Goal: Transaction & Acquisition: Subscribe to service/newsletter

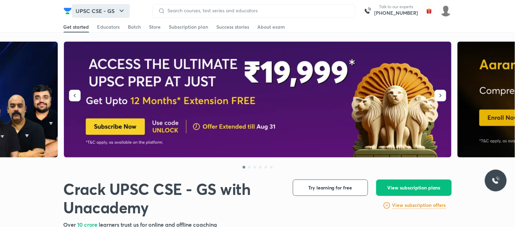
drag, startPoint x: 0, startPoint y: 0, endPoint x: 118, endPoint y: 11, distance: 118.4
click at [118, 11] on icon "button" at bounding box center [121, 11] width 8 height 8
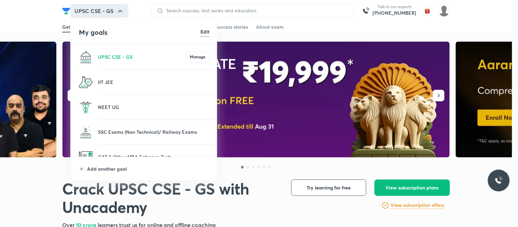
click at [121, 172] on li "Add another goal" at bounding box center [144, 169] width 147 height 24
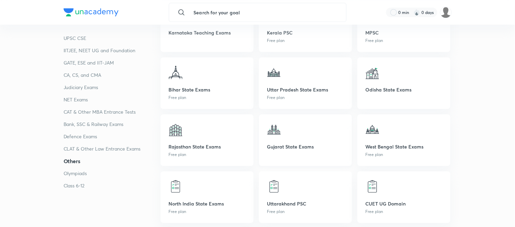
scroll to position [1821, 0]
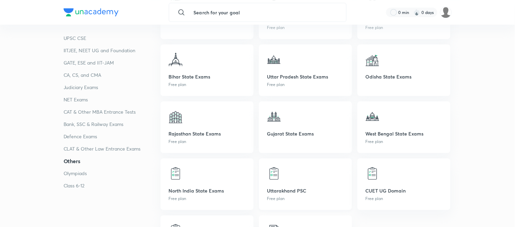
click at [302, 178] on div at bounding box center [305, 174] width 77 height 14
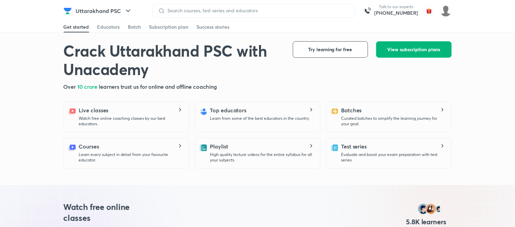
click at [404, 54] on button "View subscription plans" at bounding box center [413, 49] width 75 height 16
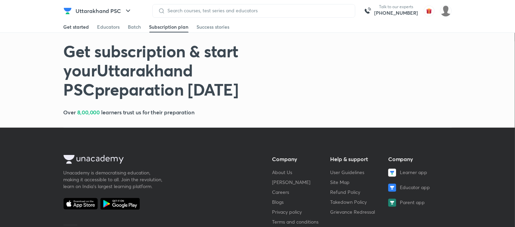
click at [81, 28] on div "Get started" at bounding box center [77, 27] width 26 height 7
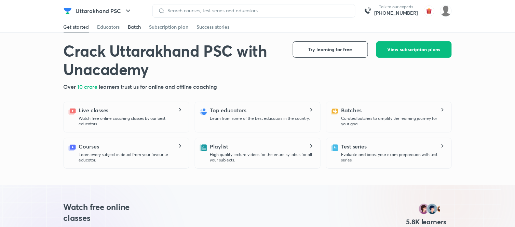
click at [137, 25] on div "Batch" at bounding box center [134, 27] width 13 height 7
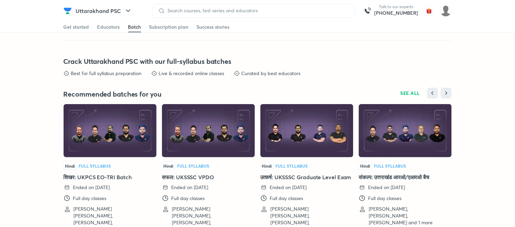
scroll to position [816, 0]
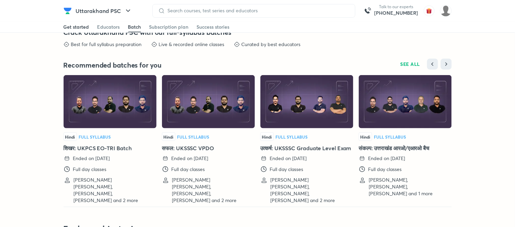
click at [76, 25] on div "Get started" at bounding box center [77, 27] width 26 height 7
click at [124, 8] on icon "button" at bounding box center [128, 11] width 8 height 8
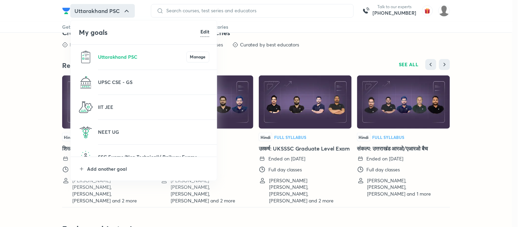
click at [118, 77] on li "UPSC CSE - GS" at bounding box center [144, 82] width 147 height 25
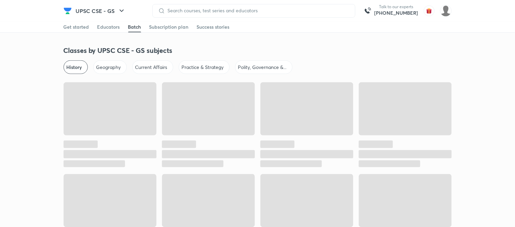
click at [28, 28] on div "Get started Educators Batch Subscription plan Success stories" at bounding box center [257, 27] width 515 height 11
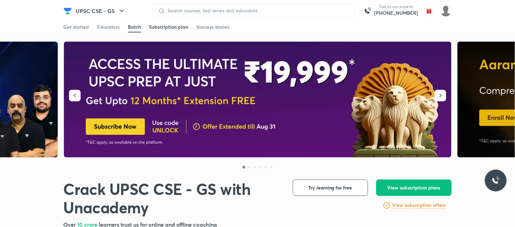
click at [161, 22] on link "Subscription plan" at bounding box center [168, 27] width 39 height 11
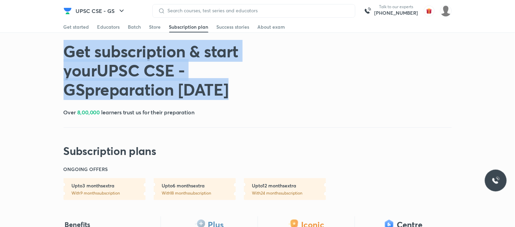
drag, startPoint x: 65, startPoint y: 50, endPoint x: 117, endPoint y: 86, distance: 63.0
click at [114, 86] on h1 "Get subscription & start your UPSC CSE - GS preparation [DATE]" at bounding box center [180, 69] width 233 height 57
click at [117, 86] on h1 "Get subscription & start your UPSC CSE - GS preparation [DATE]" at bounding box center [180, 69] width 233 height 57
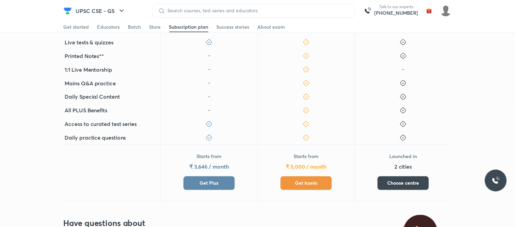
scroll to position [303, 0]
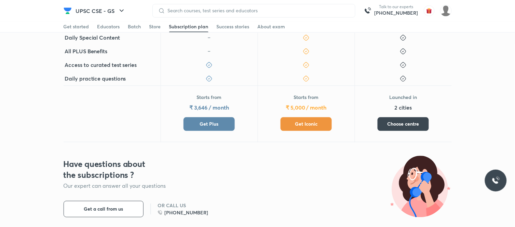
click at [193, 120] on button "Get Plus" at bounding box center [208, 124] width 51 height 14
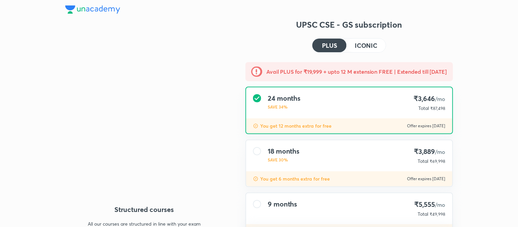
type input "NIKIST"
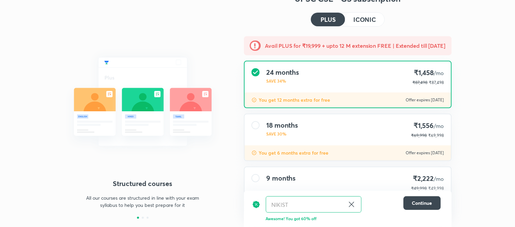
scroll to position [60, 0]
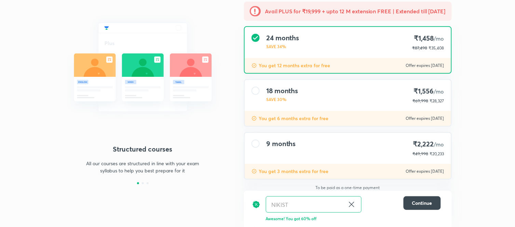
click at [254, 140] on div at bounding box center [255, 144] width 8 height 8
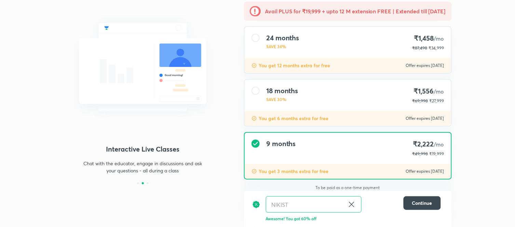
drag, startPoint x: 432, startPoint y: 41, endPoint x: 458, endPoint y: 158, distance: 119.9
click at [431, 42] on h4 "₹1,458 /mo" at bounding box center [428, 38] width 32 height 9
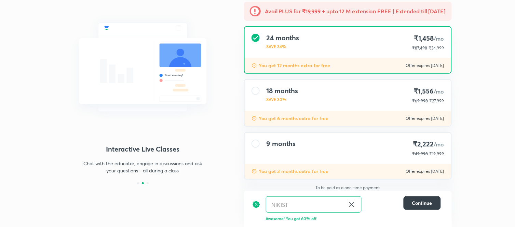
click at [424, 200] on span "Continue" at bounding box center [422, 203] width 20 height 7
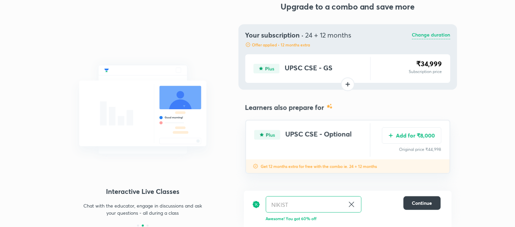
scroll to position [17, 0]
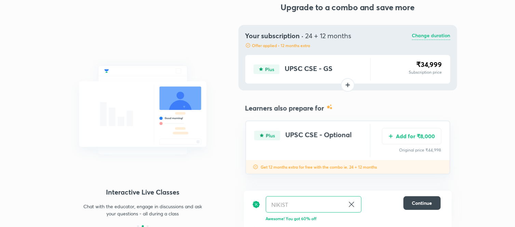
click at [427, 38] on p "Change duration" at bounding box center [431, 36] width 38 height 8
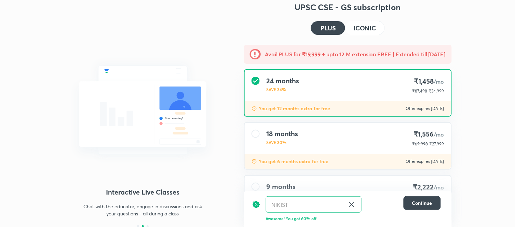
click at [366, 32] on button "ICONIC" at bounding box center [364, 28] width 39 height 14
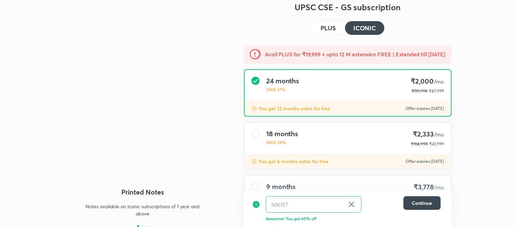
drag, startPoint x: 403, startPoint y: 76, endPoint x: 403, endPoint y: 91, distance: 14.3
click at [403, 77] on div "24 months SAVE 47% ₹2,000 /mo ₹119,998 ₹47,999" at bounding box center [348, 85] width 206 height 31
click at [421, 198] on button "Continue" at bounding box center [421, 203] width 37 height 14
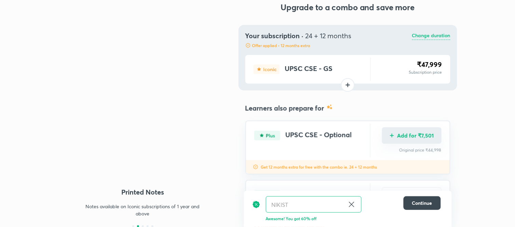
drag, startPoint x: 406, startPoint y: 134, endPoint x: 390, endPoint y: 171, distance: 40.5
click at [406, 135] on button "Add for ₹7,501" at bounding box center [411, 135] width 59 height 16
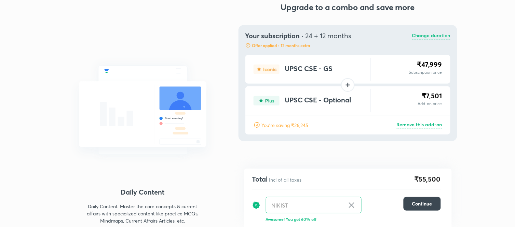
click at [350, 203] on icon at bounding box center [351, 205] width 8 height 8
